Goal: Transaction & Acquisition: Subscribe to service/newsletter

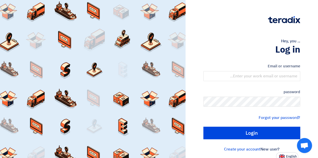
click at [221, 68] on label "Email or username" at bounding box center [251, 67] width 97 height 6
click at [238, 76] on input "text" at bounding box center [251, 76] width 97 height 10
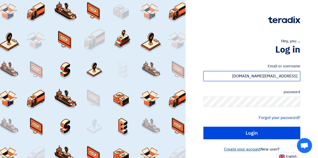
type input "[EMAIL_ADDRESS][DOMAIN_NAME]"
click at [233, 151] on font "Create your account" at bounding box center [242, 150] width 36 height 6
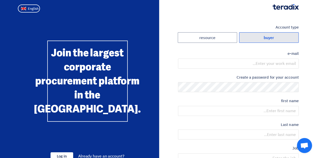
click at [262, 40] on label "buyer" at bounding box center [269, 37] width 60 height 11
click at [262, 40] on input "buyer" at bounding box center [268, 38] width 59 height 10
radio input "true"
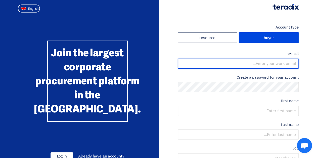
click at [226, 65] on input "email" at bounding box center [238, 64] width 121 height 10
type input "[EMAIL_ADDRESS][DOMAIN_NAME]"
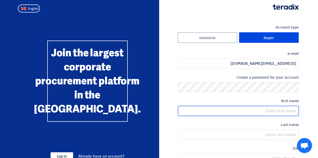
click at [258, 113] on input "text" at bounding box center [238, 111] width 121 height 10
type input "[PERSON_NAME]"
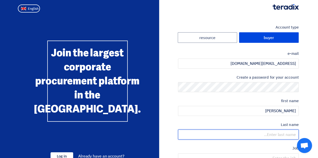
click at [263, 134] on input "text" at bounding box center [238, 135] width 121 height 10
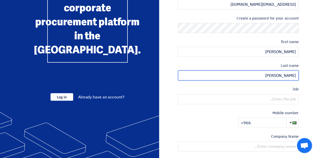
scroll to position [60, 0]
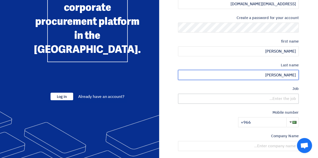
type input "[PERSON_NAME]"
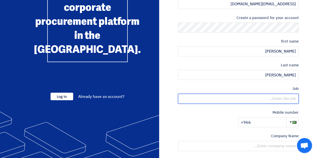
click at [270, 102] on input "text" at bounding box center [238, 99] width 121 height 10
type input "Industry Services Expert • Sales"
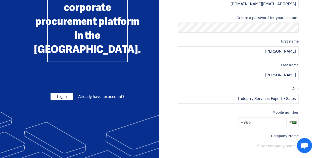
click at [261, 125] on input "+966" at bounding box center [262, 123] width 48 height 10
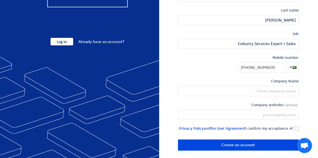
scroll to position [123, 0]
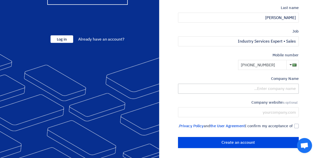
type input "[PHONE_NUMBER]"
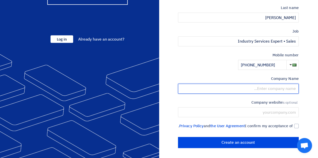
click at [270, 85] on input "text" at bounding box center [238, 89] width 121 height 10
type input "[PERSON_NAME] Electric"
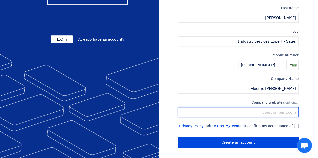
click at [268, 107] on input "text" at bounding box center [238, 112] width 121 height 10
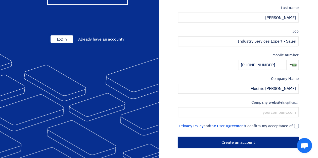
click at [241, 144] on input "Create an account" at bounding box center [238, 142] width 121 height 11
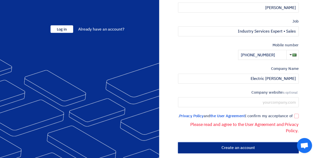
scroll to position [138, 0]
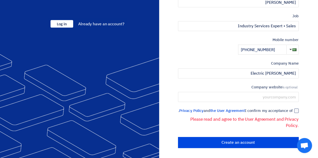
click at [296, 109] on div at bounding box center [296, 111] width 5 height 5
click at [292, 108] on input "I confirm my acceptance of the User Agreement and Privacy Policy ." at bounding box center [232, 113] width 121 height 10
checkbox input "true"
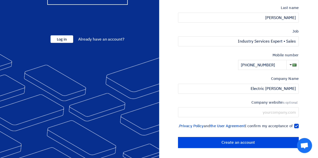
scroll to position [123, 0]
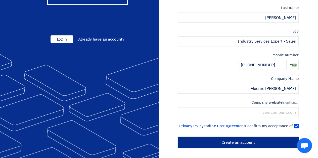
click at [256, 140] on input "Create an account" at bounding box center [238, 142] width 121 height 11
